Goal: Navigation & Orientation: Find specific page/section

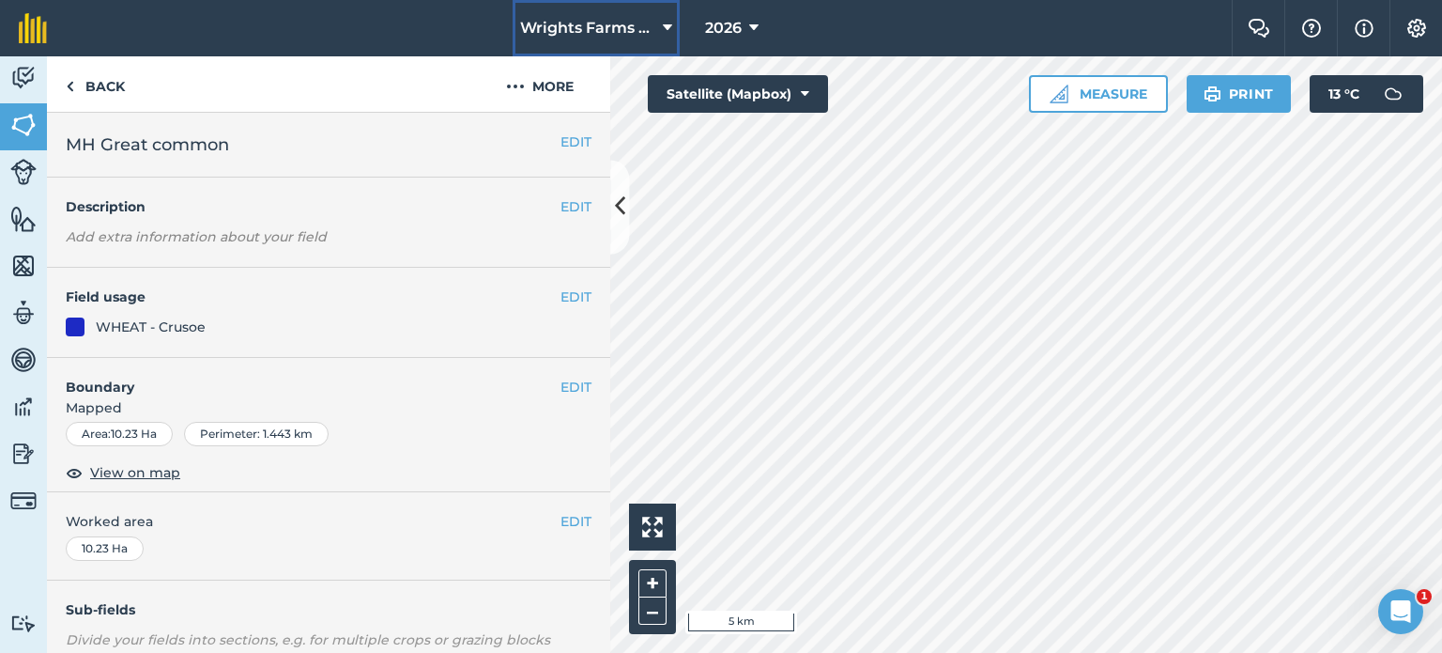
click at [607, 46] on button "Wrights Farms Contracting" at bounding box center [596, 28] width 167 height 56
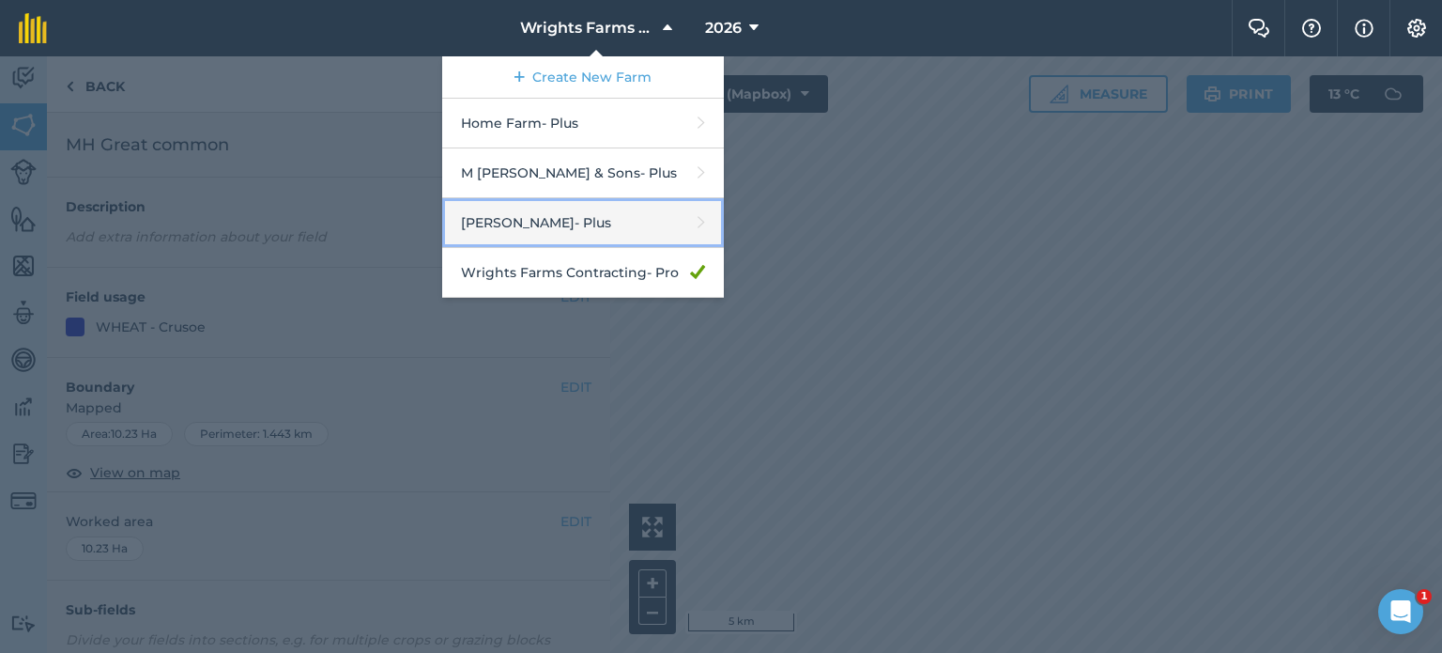
click at [541, 225] on link "[PERSON_NAME] - Plus" at bounding box center [583, 223] width 282 height 50
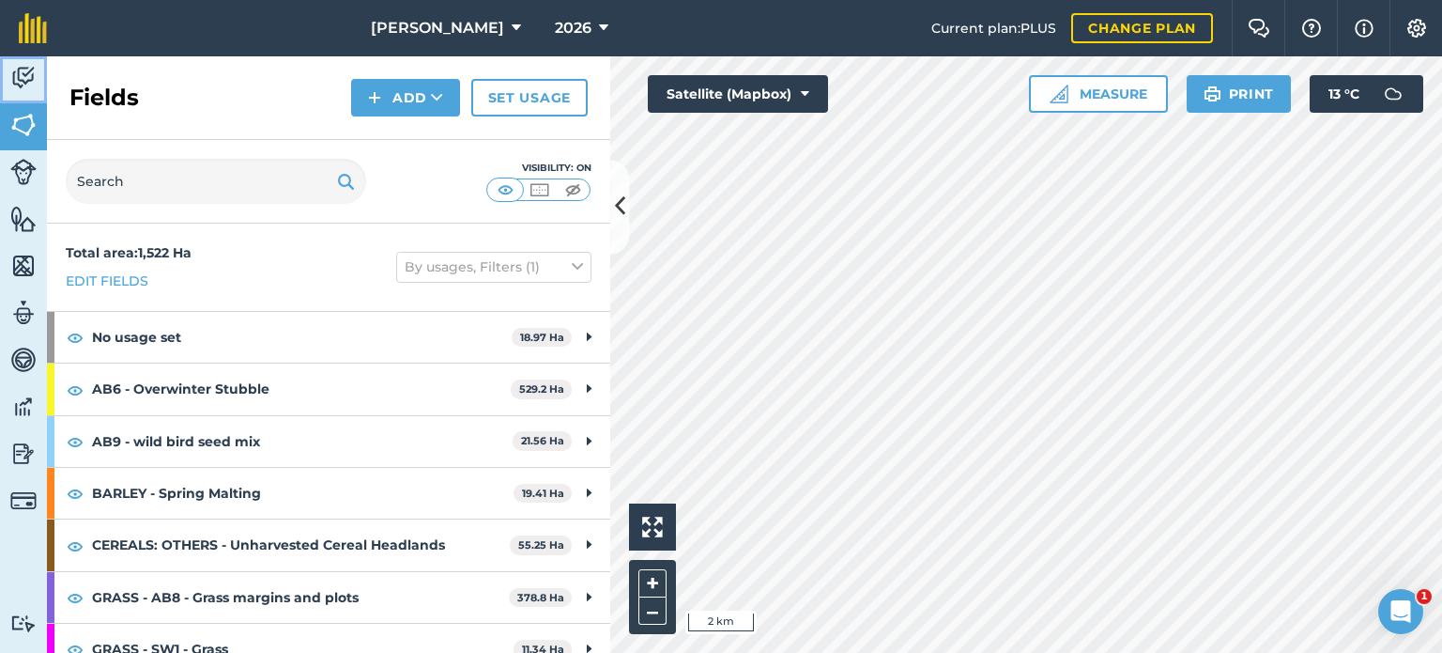
click at [29, 85] on img at bounding box center [23, 78] width 26 height 28
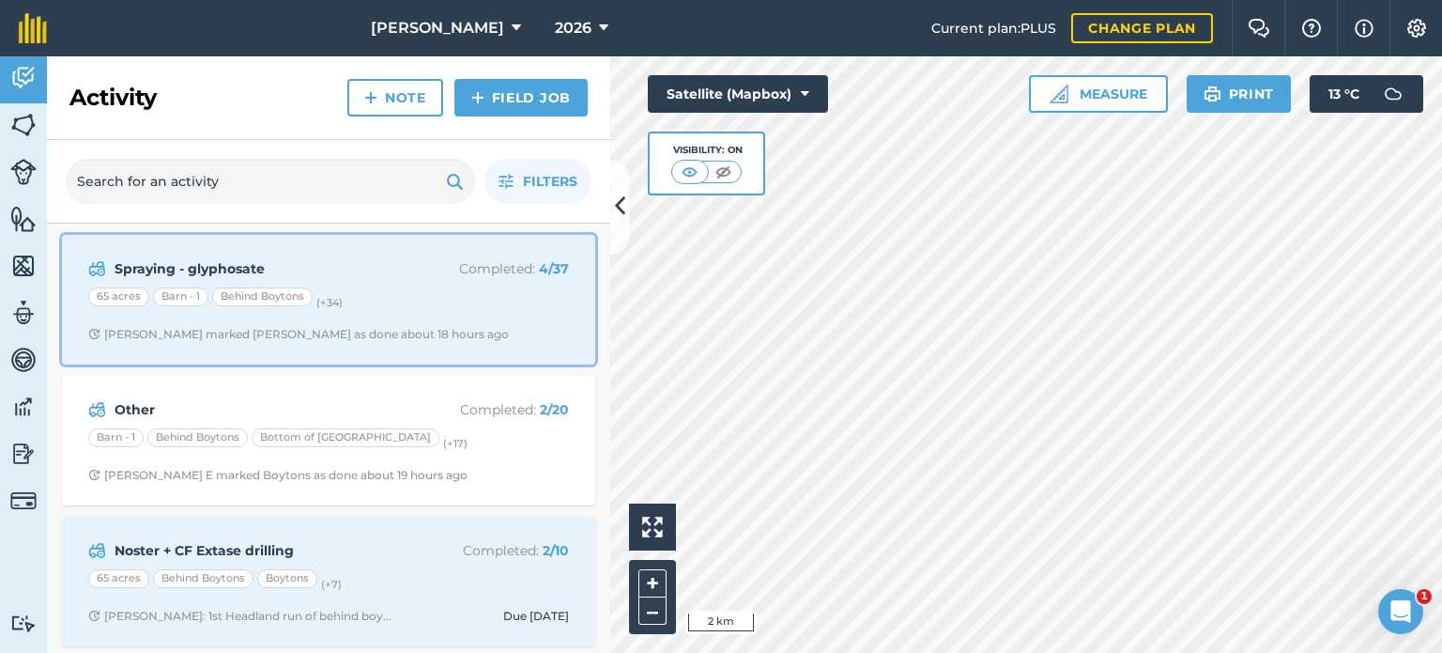
click at [441, 295] on div "65 acres Barn - 1 Behind Boytons (+ 34 )" at bounding box center [328, 299] width 481 height 24
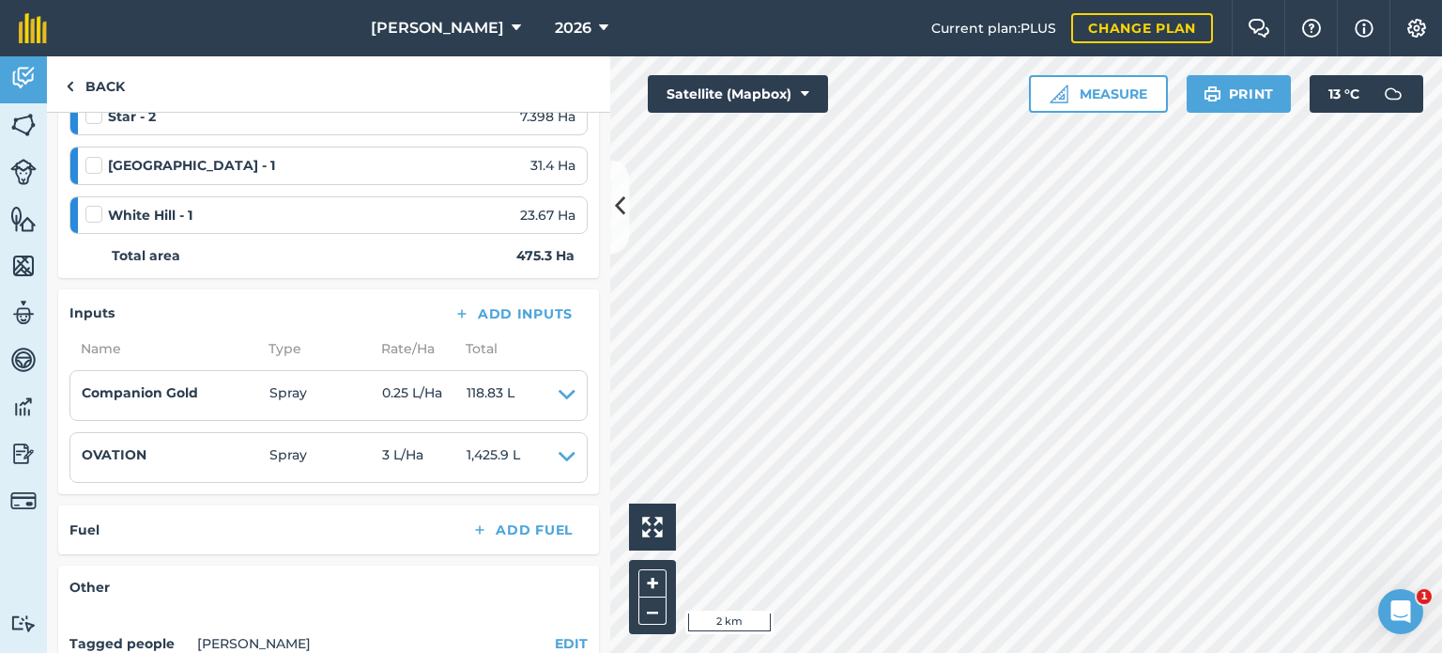
scroll to position [2103, 0]
click at [82, 84] on link "Back" at bounding box center [95, 83] width 97 height 55
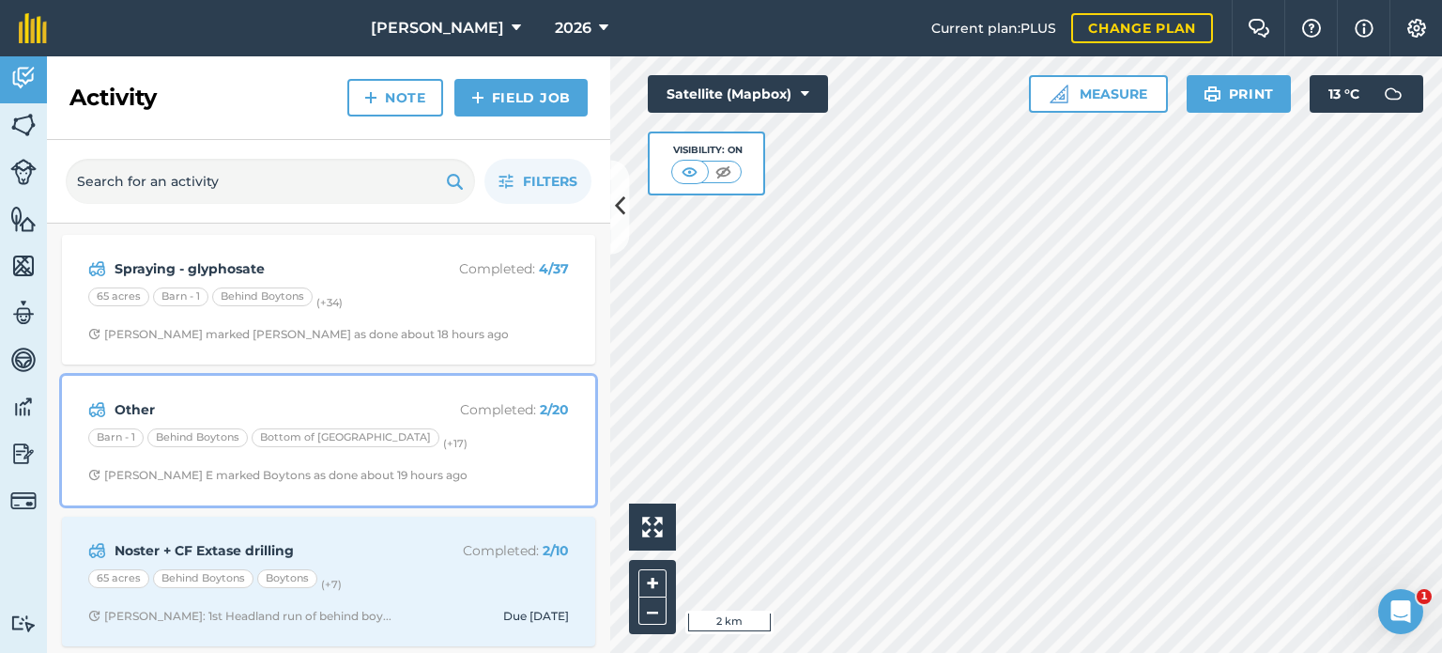
click at [526, 480] on span "Henry E marked Boytons as done about 19 hours ago" at bounding box center [328, 475] width 481 height 15
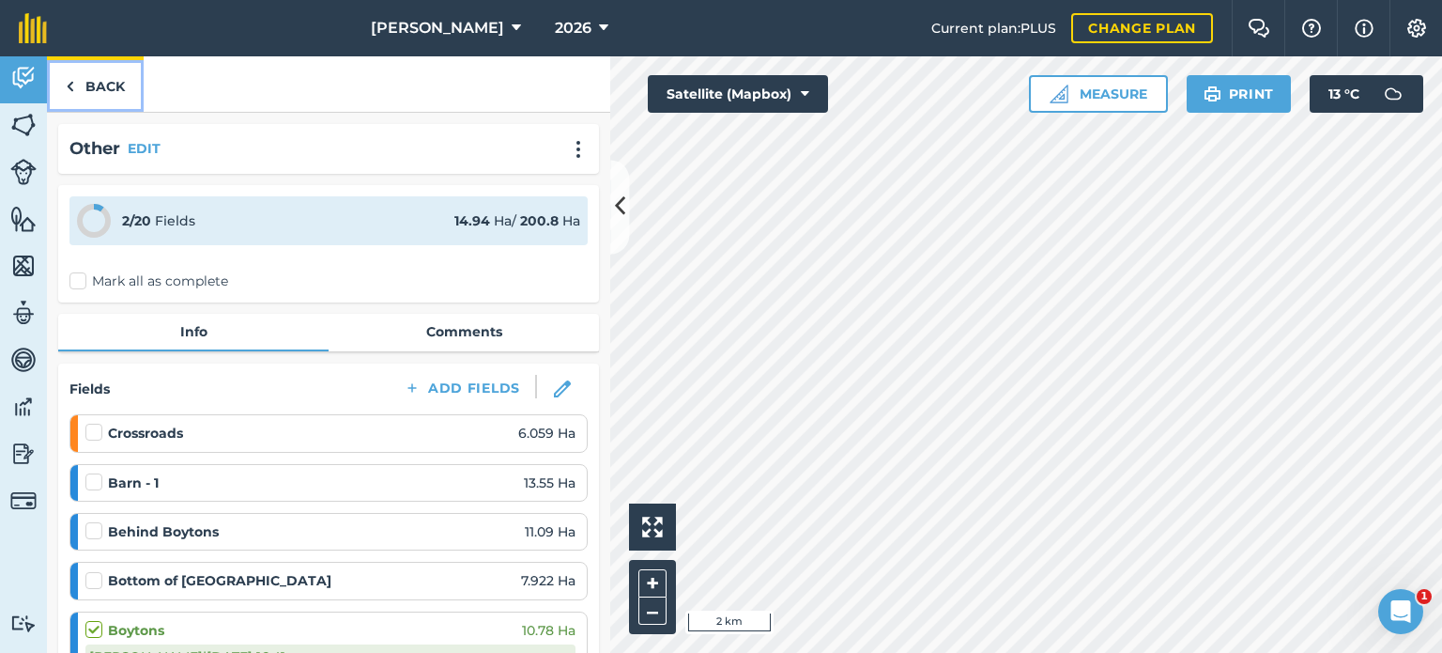
click at [105, 86] on link "Back" at bounding box center [95, 83] width 97 height 55
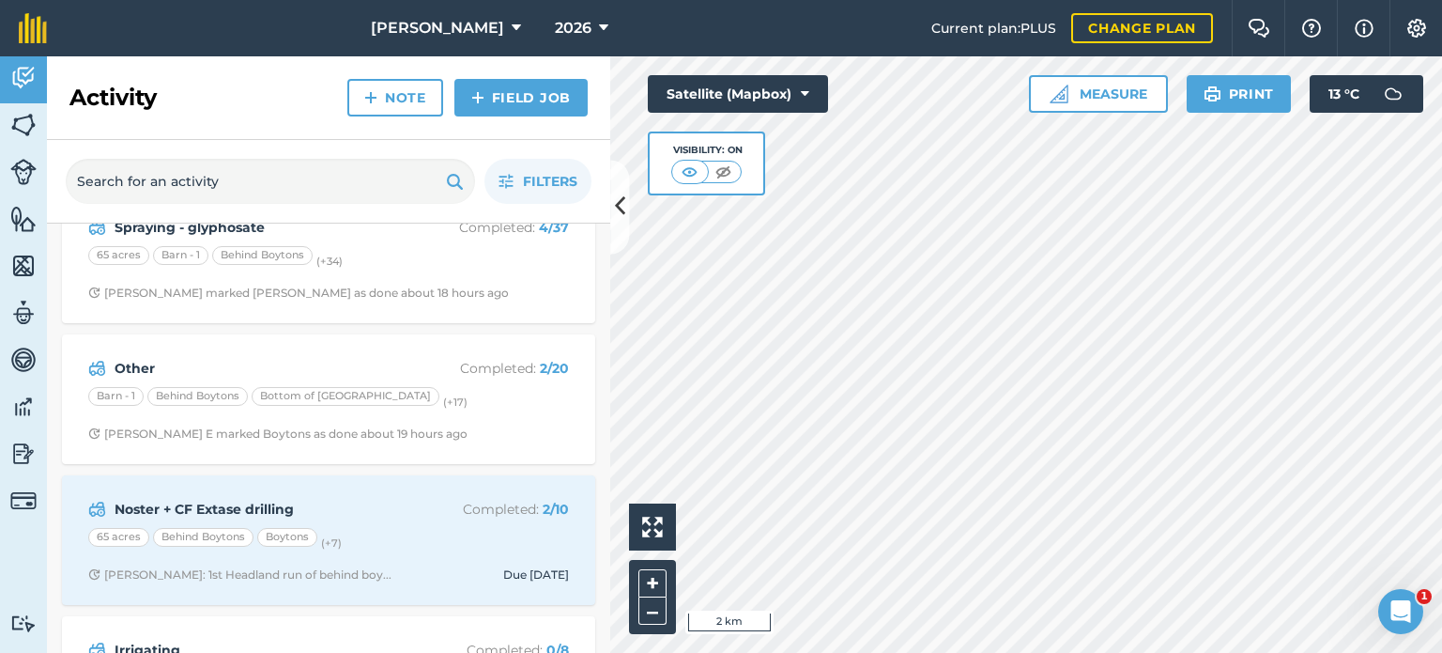
scroll to position [45, 0]
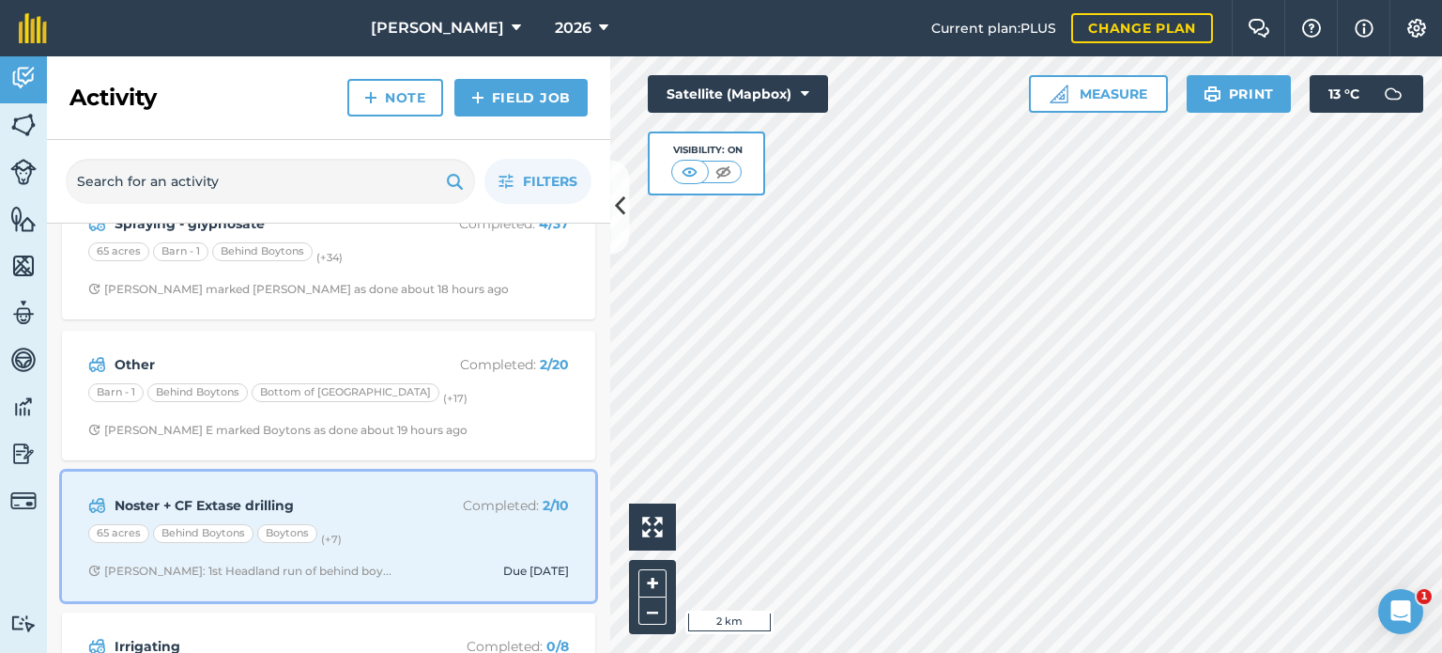
click at [402, 530] on div "65 acres Behind Boytons Boytons (+ 7 )" at bounding box center [328, 536] width 481 height 24
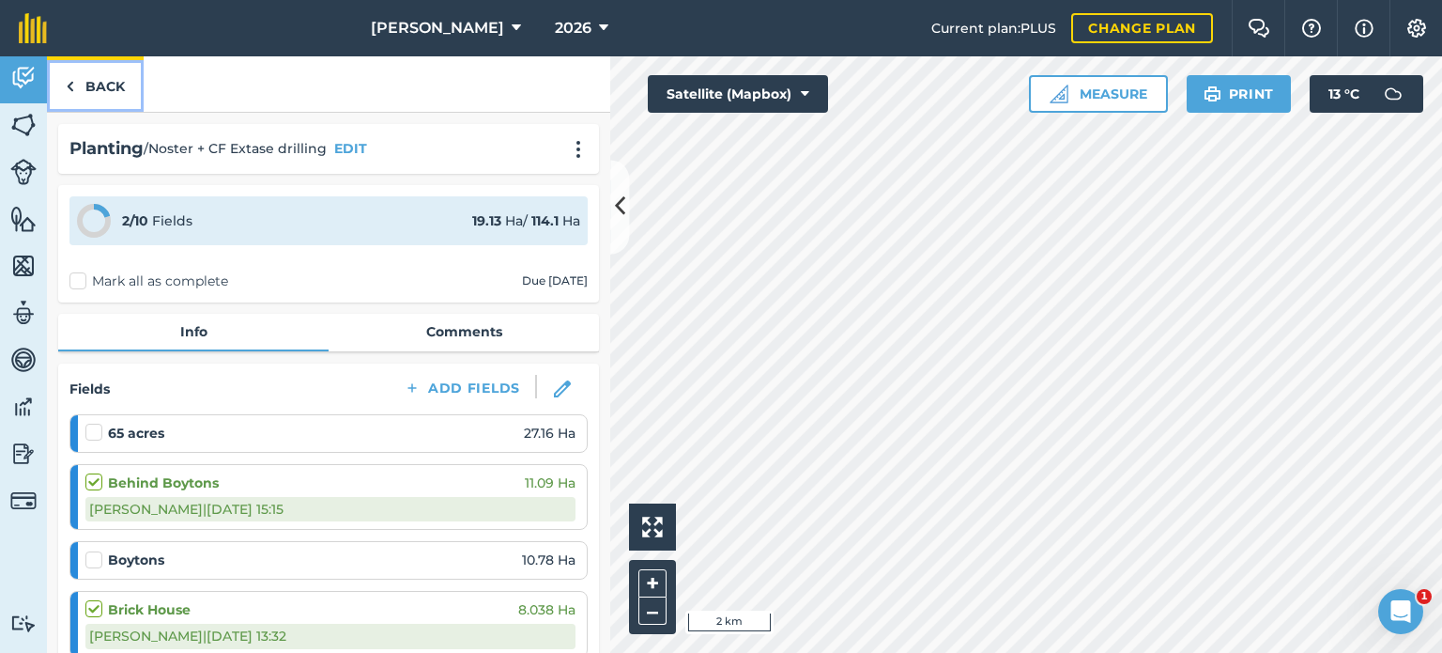
click at [102, 72] on link "Back" at bounding box center [95, 83] width 97 height 55
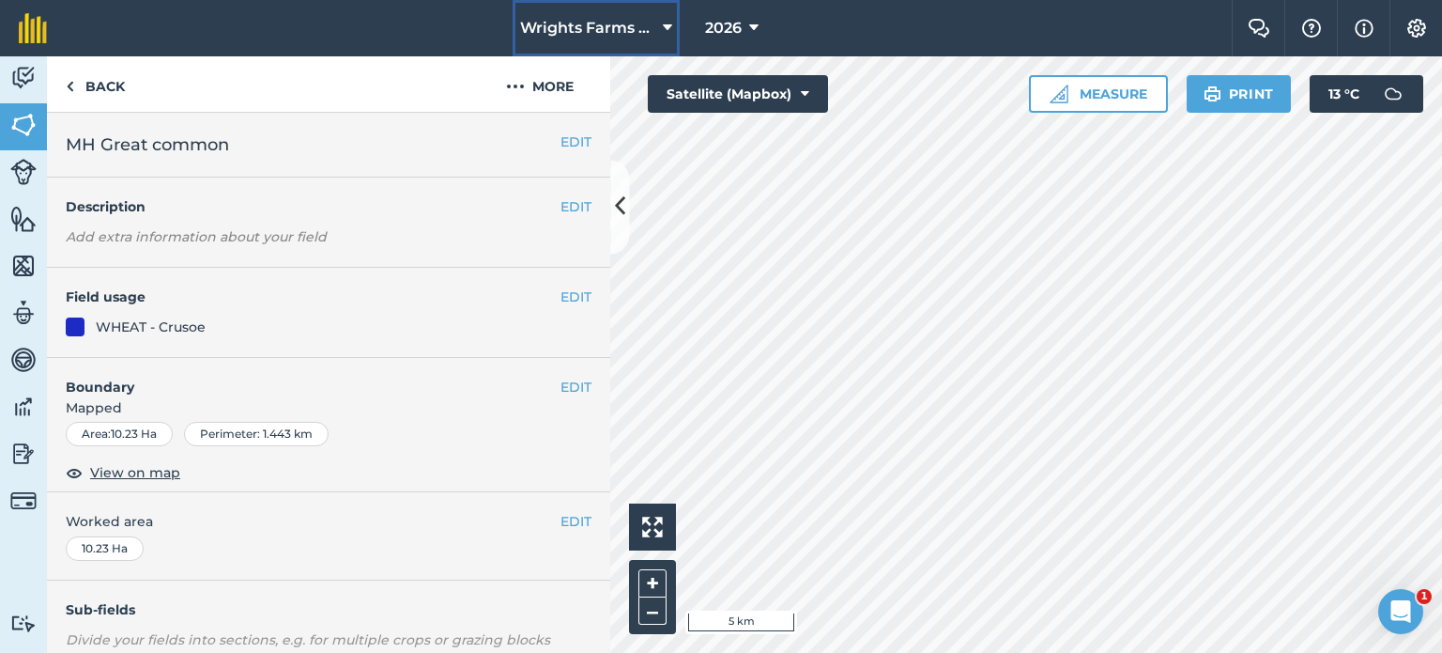
click at [627, 37] on span "Wrights Farms Contracting" at bounding box center [587, 28] width 135 height 23
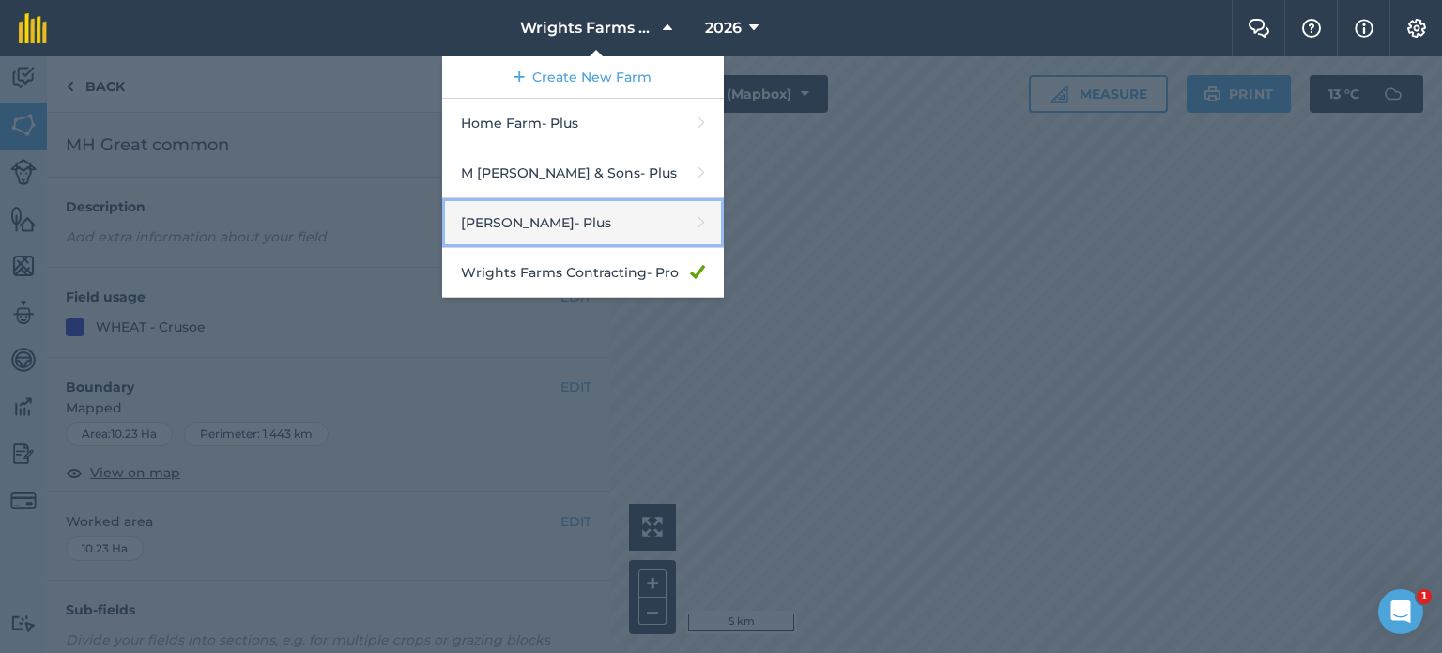
click at [594, 208] on link "[PERSON_NAME] - Plus" at bounding box center [583, 223] width 282 height 50
